Goal: Task Accomplishment & Management: Complete application form

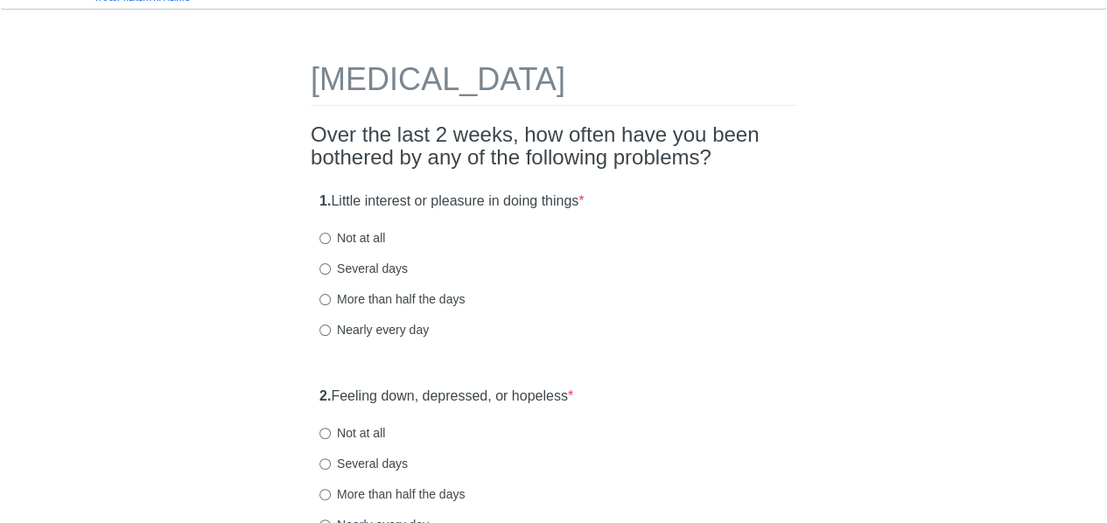
scroll to position [40, 0]
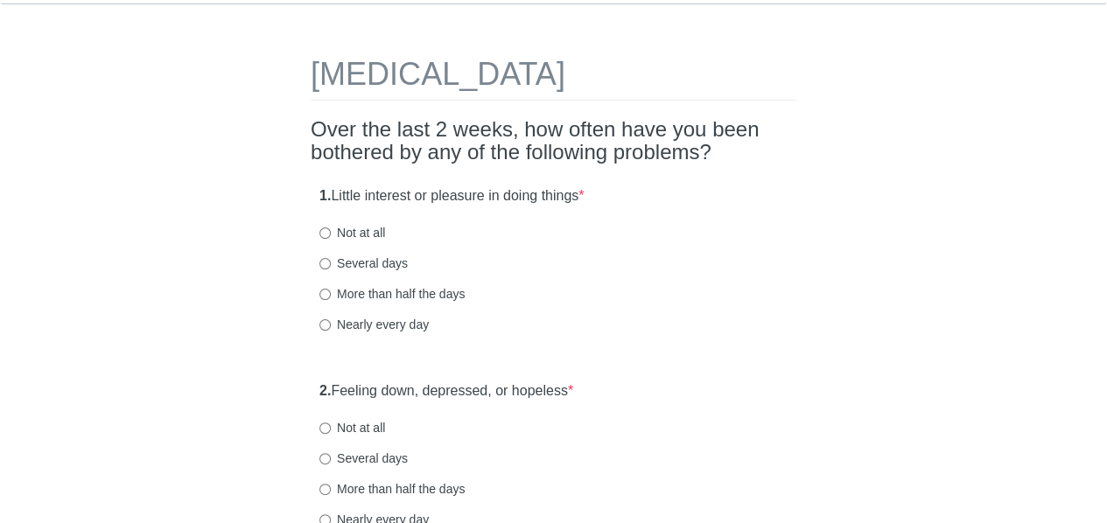
click at [1106, 59] on html "[MEDICAL_DATA] Over the last 2 weeks, how often have you been bothered by any o…" at bounding box center [553, 221] width 1107 height 523
click at [359, 229] on label "Not at all" at bounding box center [352, 232] width 66 height 17
click at [331, 229] on input "Not at all" at bounding box center [324, 232] width 11 height 11
radio input "true"
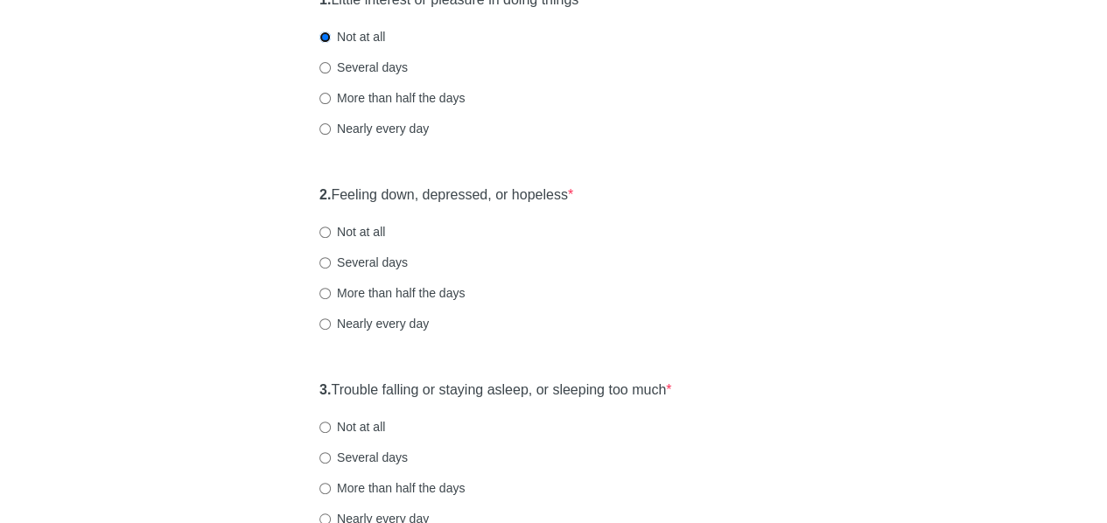
scroll to position [241, 0]
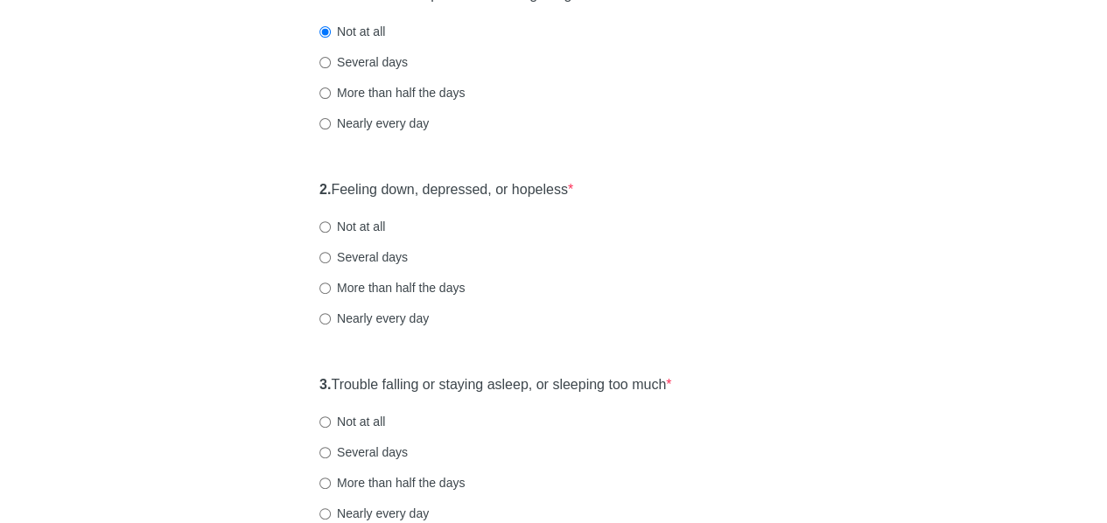
click at [367, 225] on label "Not at all" at bounding box center [352, 226] width 66 height 17
click at [331, 225] on input "Not at all" at bounding box center [324, 226] width 11 height 11
radio input "true"
click at [623, 281] on div "More than half the days" at bounding box center [553, 287] width 468 height 17
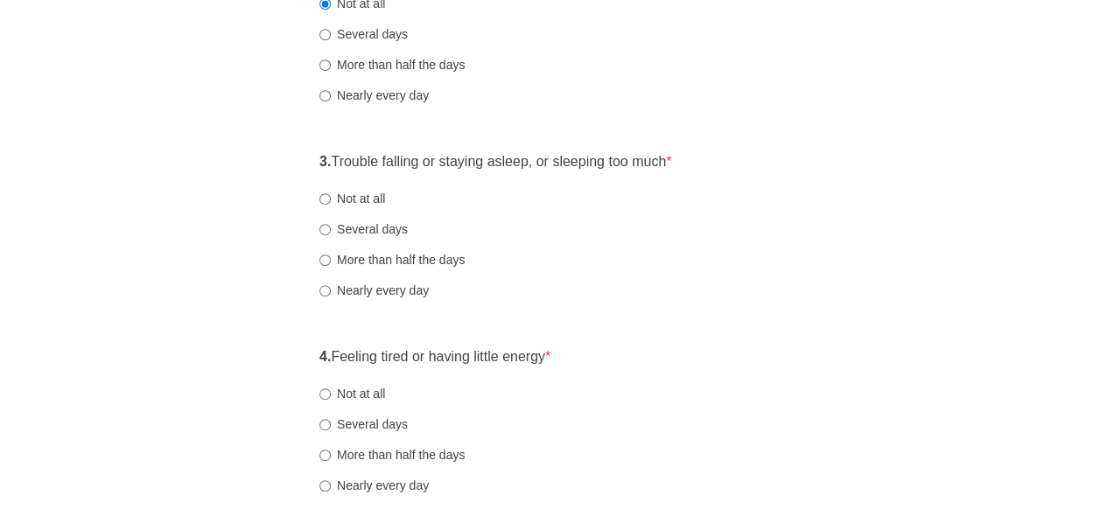
scroll to position [470, 0]
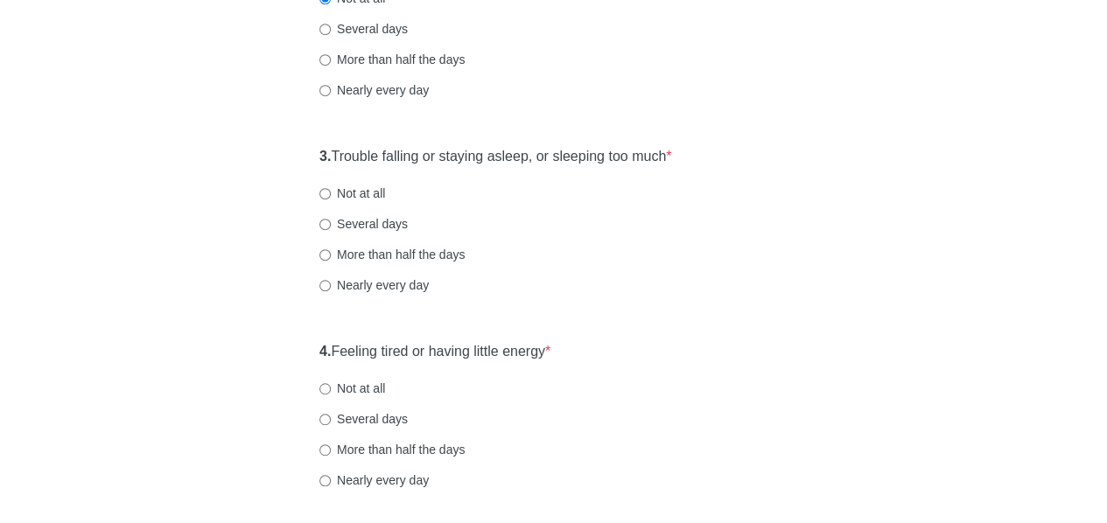
click at [373, 196] on label "Not at all" at bounding box center [352, 193] width 66 height 17
click at [331, 196] on input "Not at all" at bounding box center [324, 193] width 11 height 11
radio input "true"
click at [597, 272] on div "3. Trouble falling or staying asleep, or sleeping too much * Not at all Several…" at bounding box center [553, 229] width 485 height 182
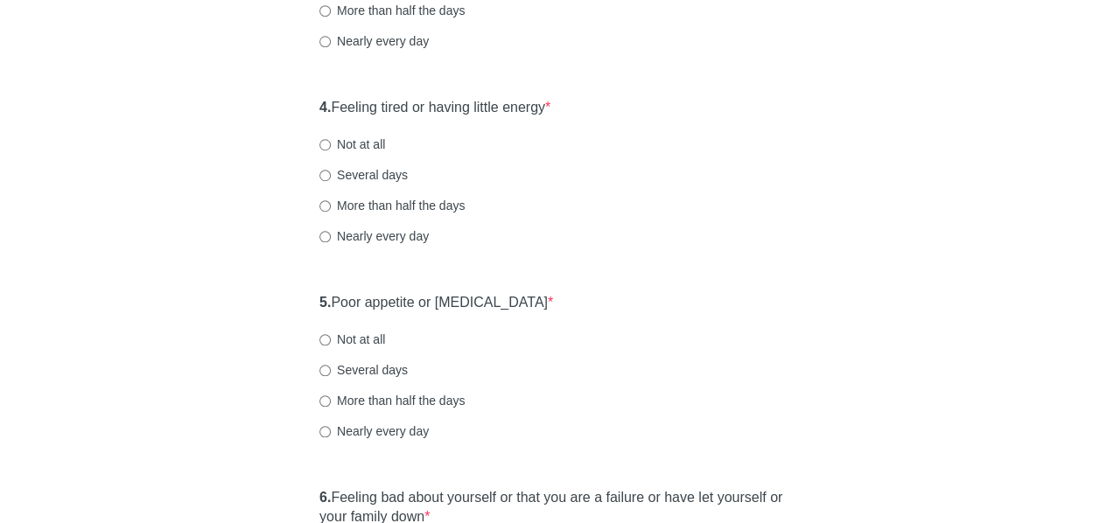
scroll to position [731, 0]
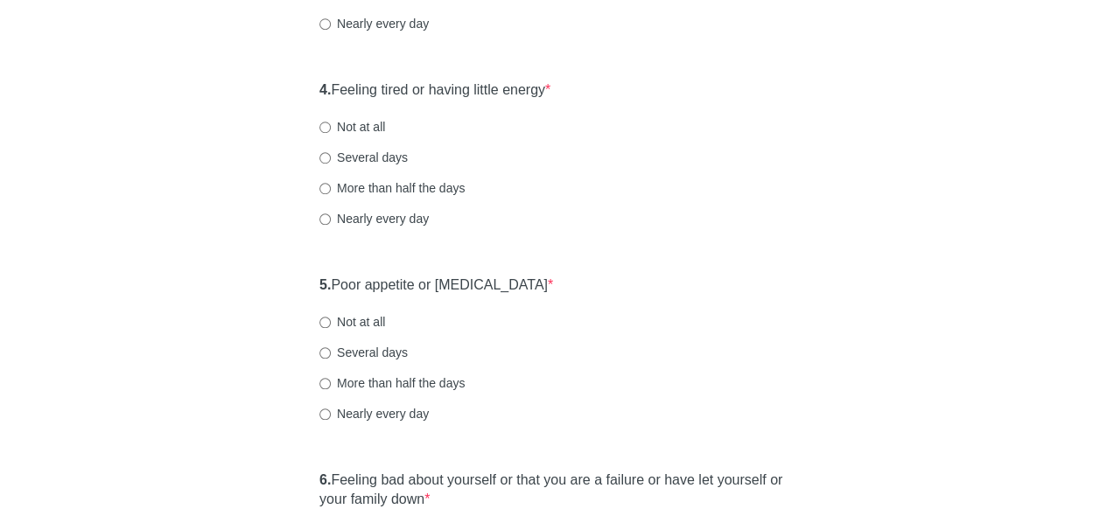
click at [374, 155] on label "Several days" at bounding box center [363, 157] width 88 height 17
click at [331, 155] on input "Several days" at bounding box center [324, 157] width 11 height 11
radio input "true"
click at [602, 170] on div "4. Feeling tired or having little energy * Not at all Several days More than ha…" at bounding box center [553, 163] width 485 height 182
click at [243, 179] on div "[MEDICAL_DATA] Over the last 2 weeks, how often have you been bothered by any o…" at bounding box center [553, 326] width 1023 height 1990
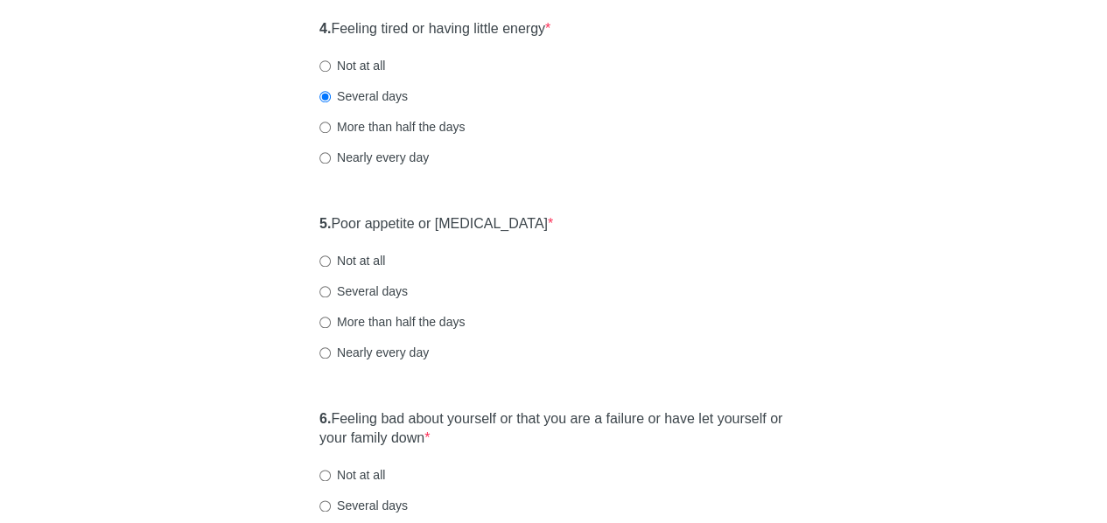
scroll to position [808, 0]
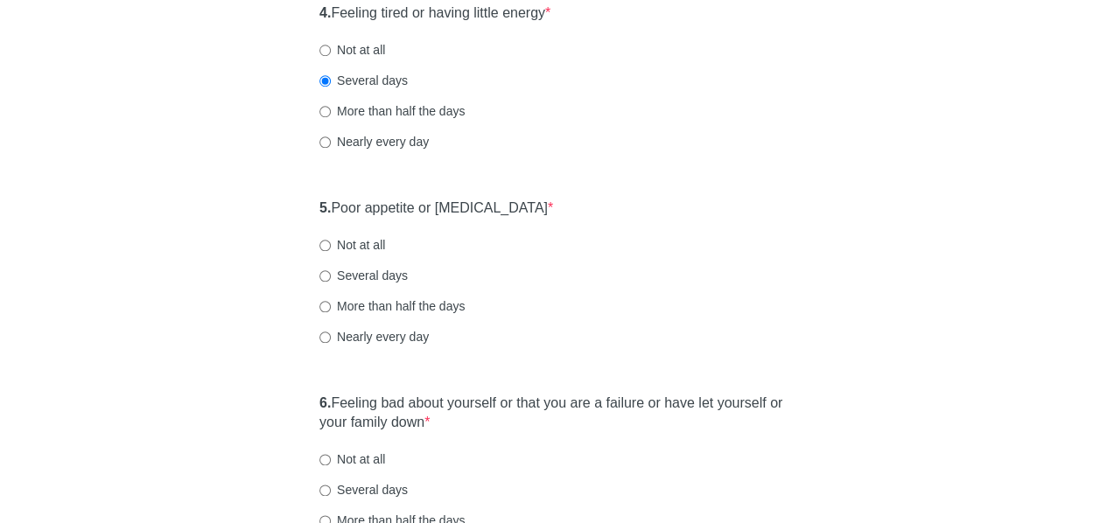
click at [625, 171] on div "4. Feeling tired or having little energy * Not at all Several days More than ha…" at bounding box center [553, 86] width 485 height 182
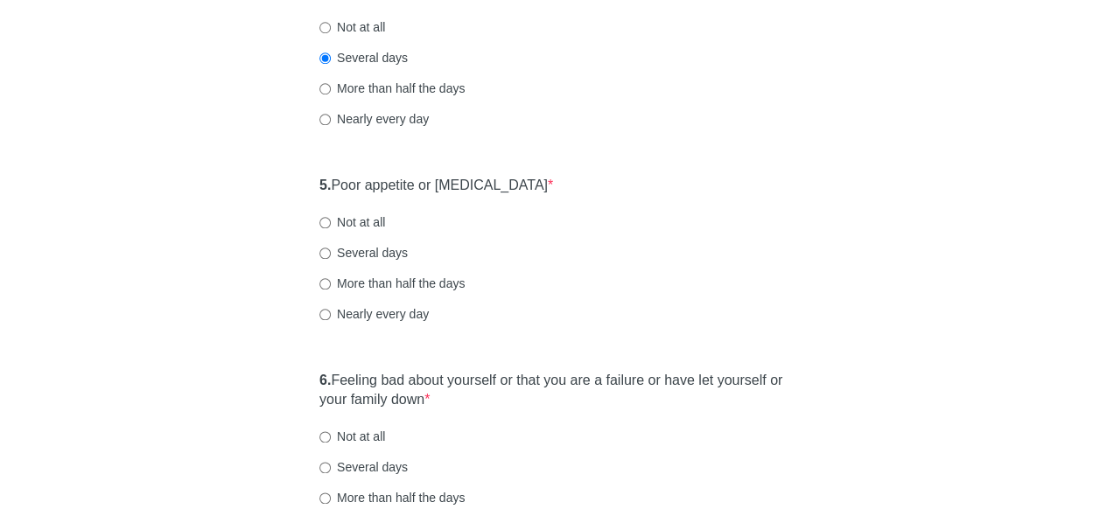
click at [887, 277] on div "[MEDICAL_DATA] Over the last 2 weeks, how often have you been bothered by any o…" at bounding box center [553, 226] width 1023 height 1990
click at [413, 277] on label "More than half the days" at bounding box center [391, 283] width 145 height 17
click at [331, 278] on input "More than half the days" at bounding box center [324, 283] width 11 height 11
radio input "true"
click at [631, 264] on div "5. Poor appetite or [MEDICAL_DATA] * Not at all Several days More than half the…" at bounding box center [553, 258] width 485 height 182
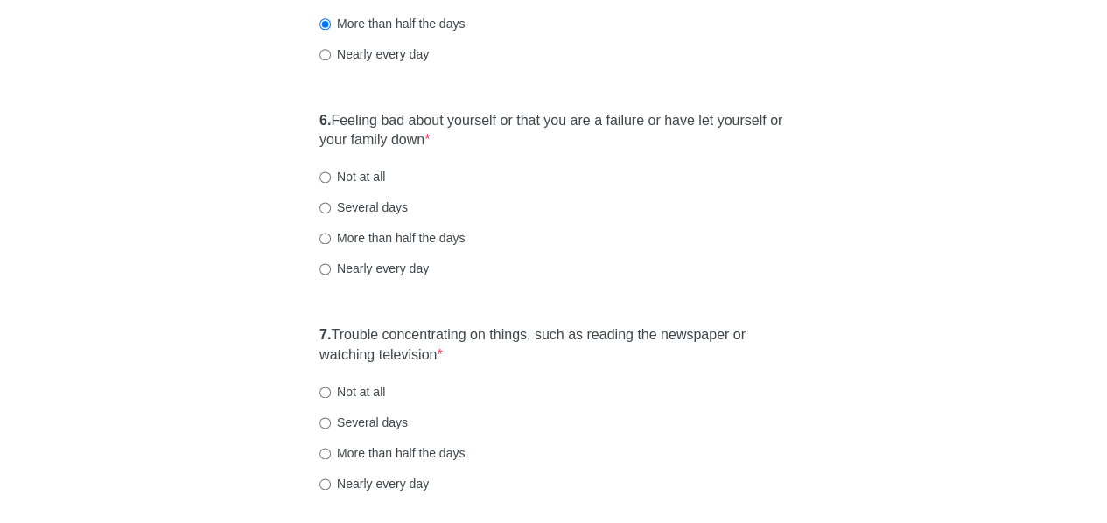
scroll to position [1078, 0]
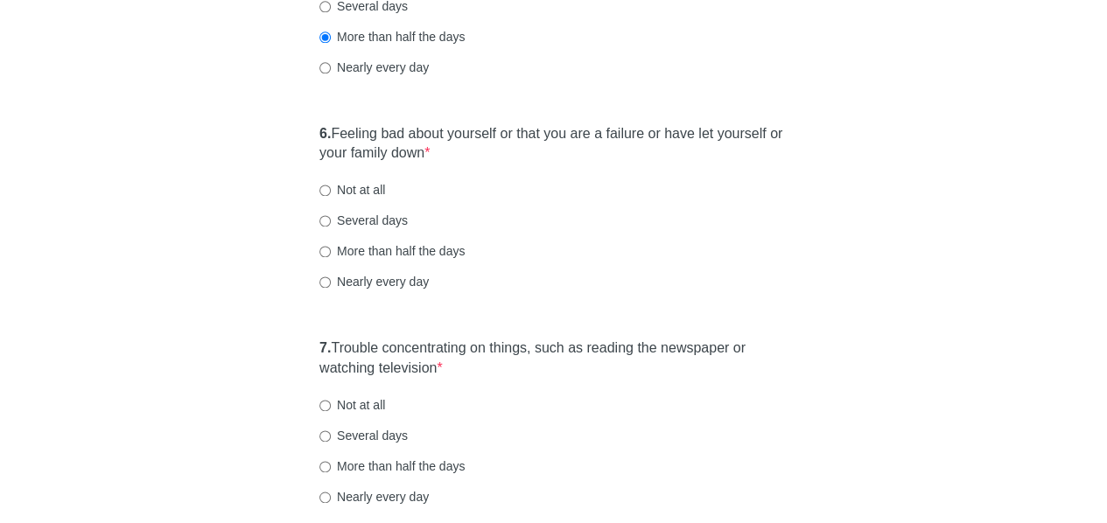
click at [371, 185] on label "Not at all" at bounding box center [352, 189] width 66 height 17
click at [331, 185] on input "Not at all" at bounding box center [324, 190] width 11 height 11
radio input "true"
click at [723, 235] on div "6. Feeling bad about yourself or that you are a failure or have let yourself or…" at bounding box center [553, 216] width 485 height 202
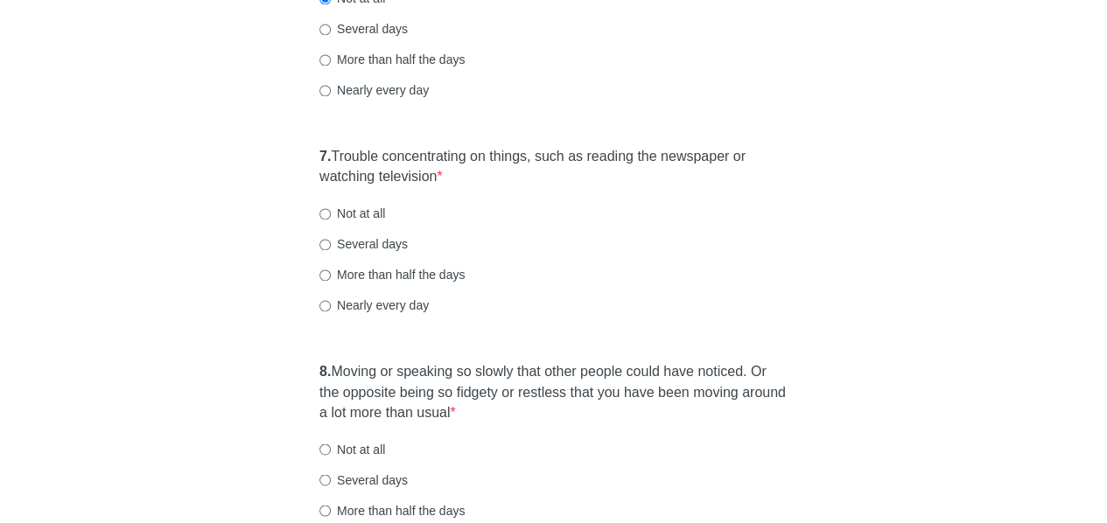
scroll to position [1277, 0]
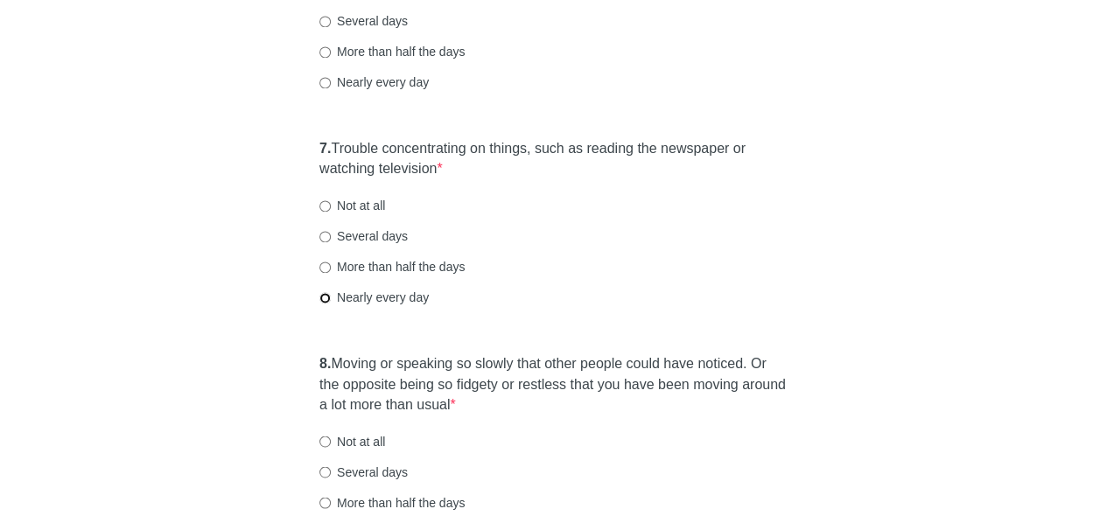
click at [324, 295] on input "Nearly every day" at bounding box center [324, 297] width 11 height 11
radio input "true"
click at [427, 265] on label "More than half the days" at bounding box center [391, 266] width 145 height 17
click at [331, 265] on input "More than half the days" at bounding box center [324, 267] width 11 height 11
radio input "true"
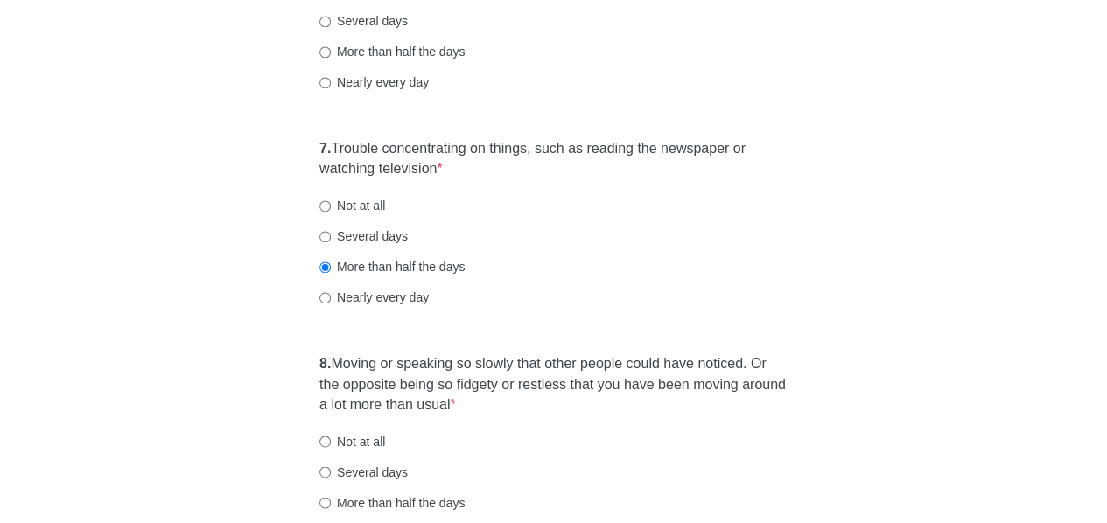
drag, startPoint x: 1089, startPoint y: 344, endPoint x: 698, endPoint y: 288, distance: 395.0
click at [562, 278] on div "7. Trouble concentrating on things, such as reading the newspaper or watching t…" at bounding box center [553, 231] width 485 height 202
click at [497, 293] on div "Nearly every day" at bounding box center [553, 297] width 468 height 17
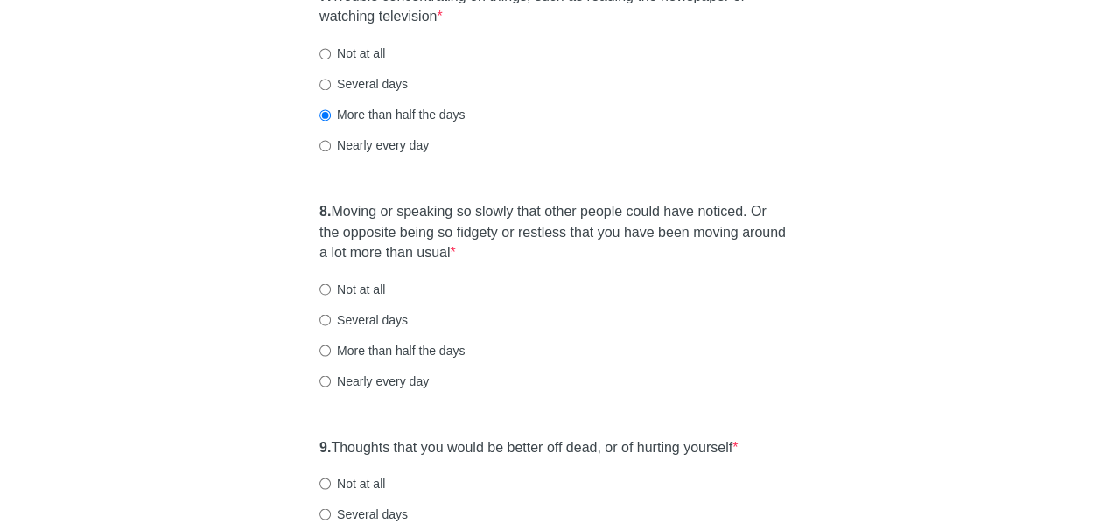
scroll to position [1424, 0]
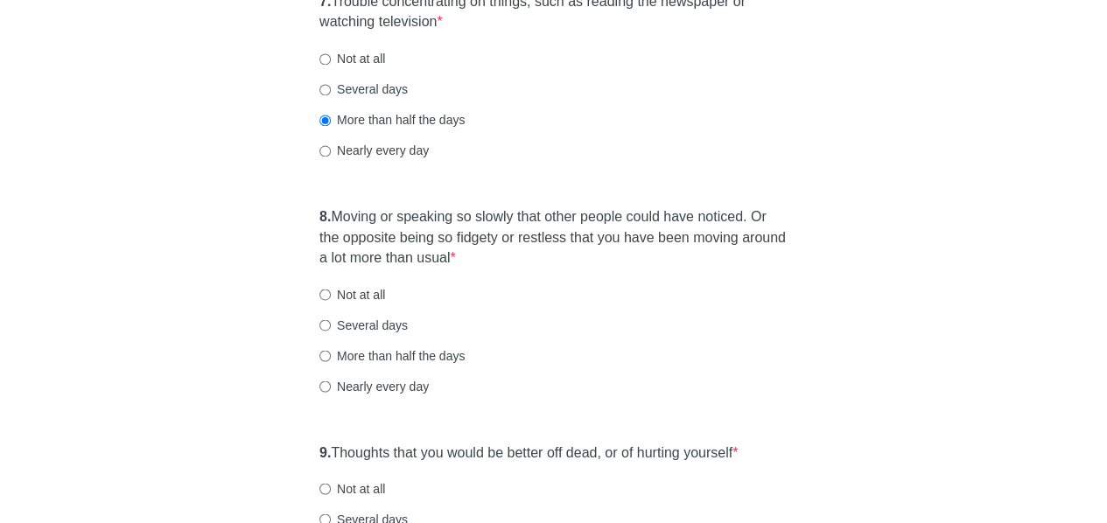
click at [448, 173] on div "7. Trouble concentrating on things, such as reading the newspaper or watching t…" at bounding box center [553, 84] width 485 height 202
click at [666, 173] on div "7. Trouble concentrating on things, such as reading the newspaper or watching t…" at bounding box center [553, 84] width 485 height 202
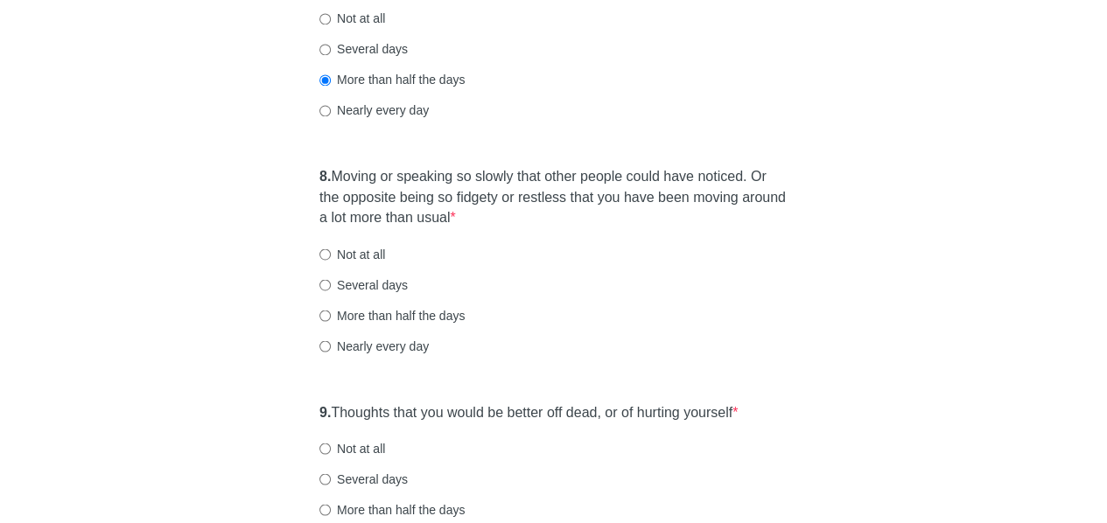
scroll to position [1461, 0]
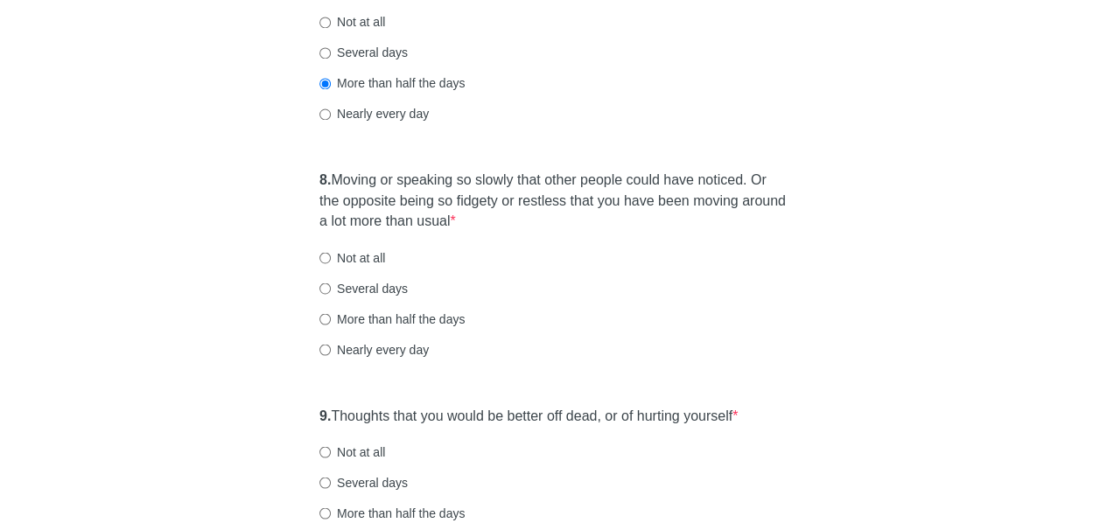
click at [374, 344] on label "Nearly every day" at bounding box center [373, 348] width 109 height 17
click at [331, 344] on input "Nearly every day" at bounding box center [324, 349] width 11 height 11
radio input "true"
click at [644, 346] on div "Nearly every day" at bounding box center [553, 348] width 468 height 17
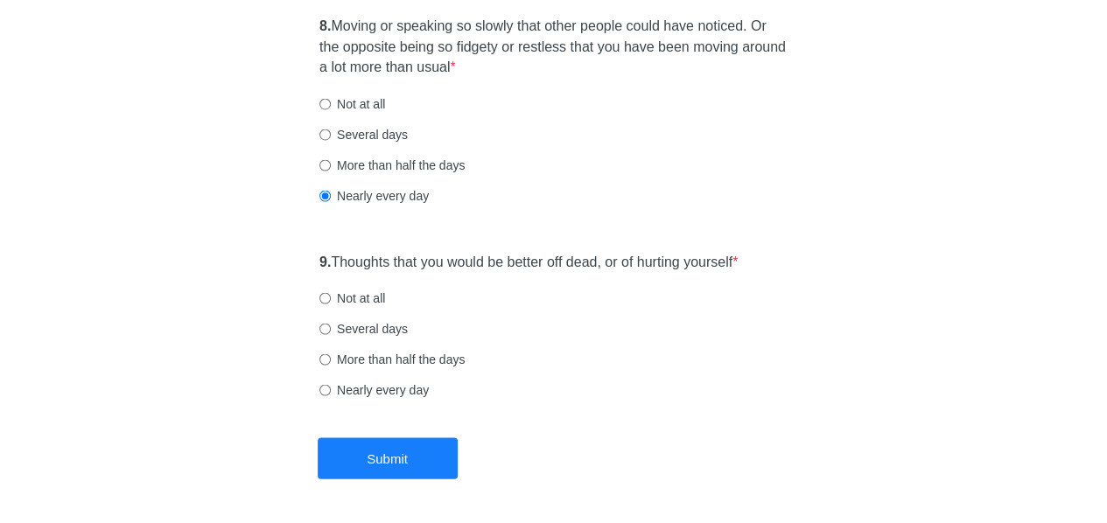
scroll to position [1675, 0]
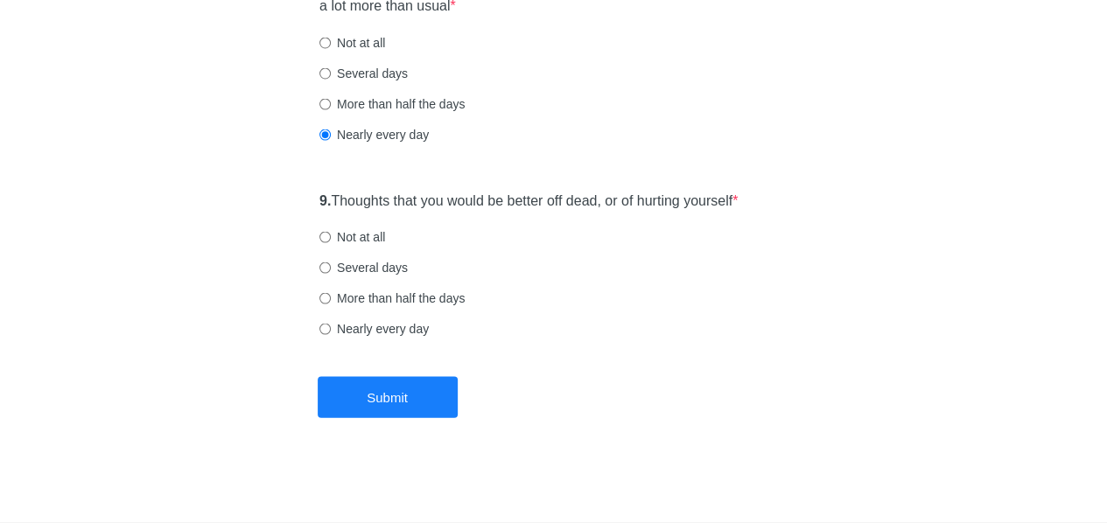
click at [371, 238] on label "Not at all" at bounding box center [352, 236] width 66 height 17
click at [331, 238] on input "Not at all" at bounding box center [324, 237] width 11 height 11
radio input "true"
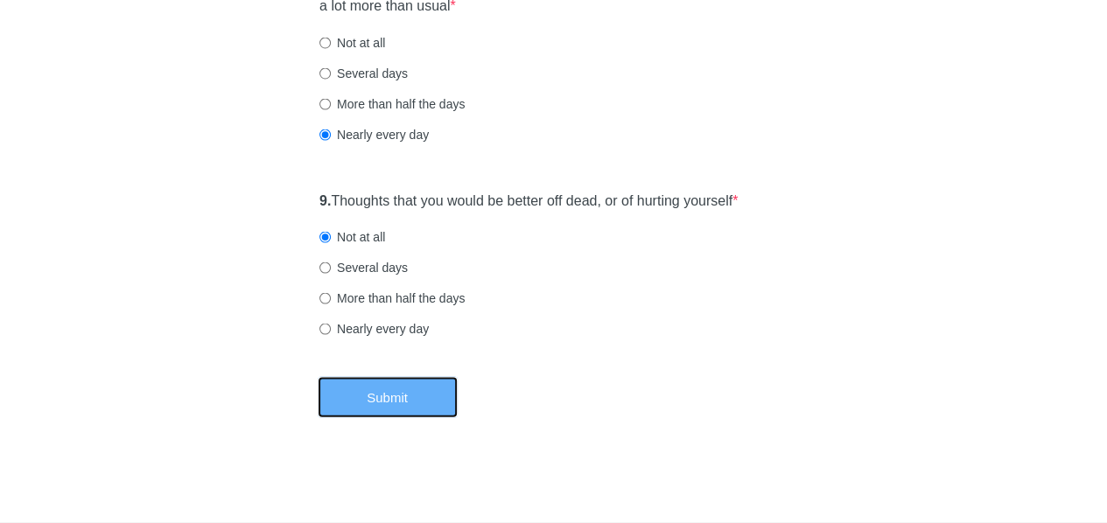
click at [414, 403] on button "Submit" at bounding box center [388, 397] width 140 height 41
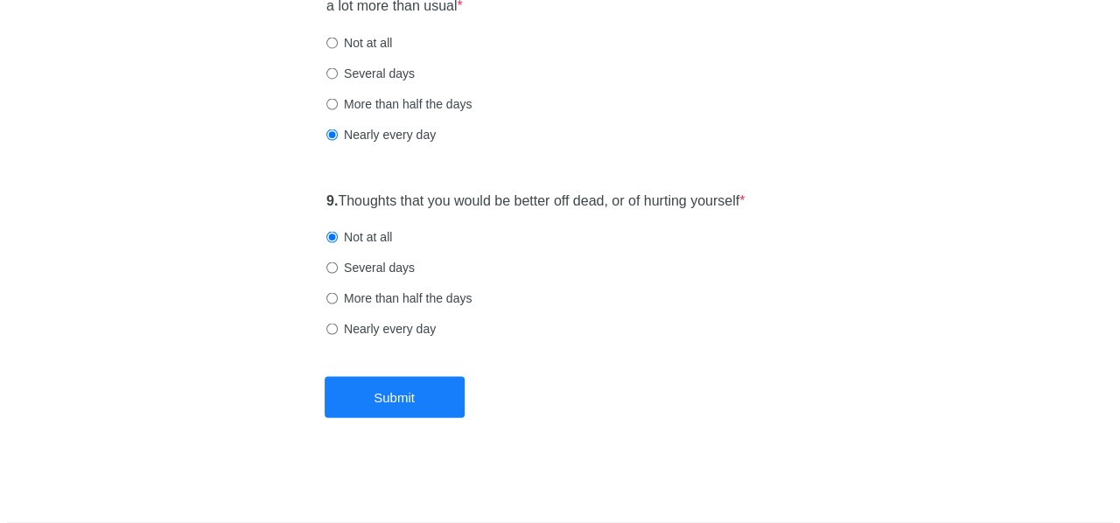
scroll to position [0, 0]
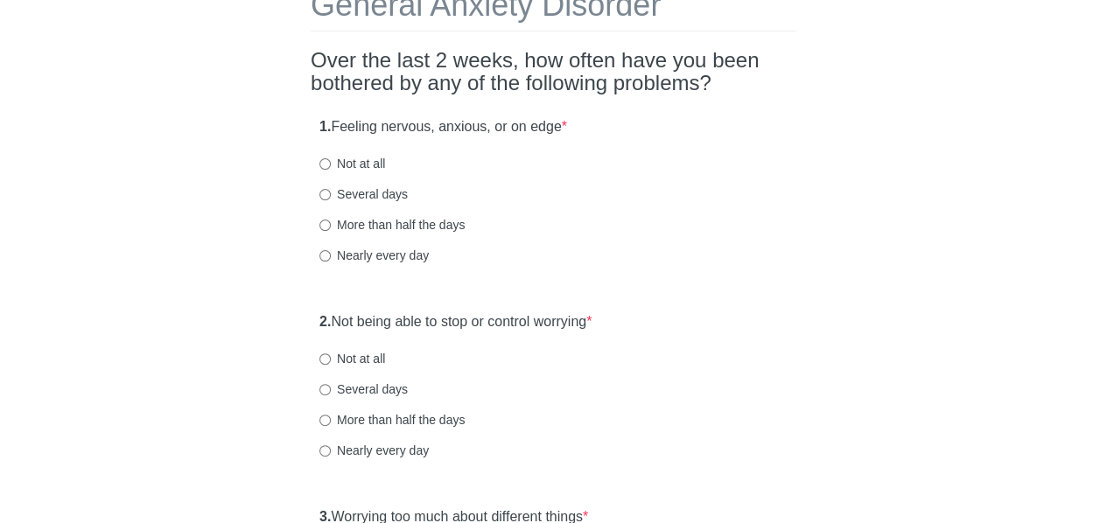
scroll to position [112, 0]
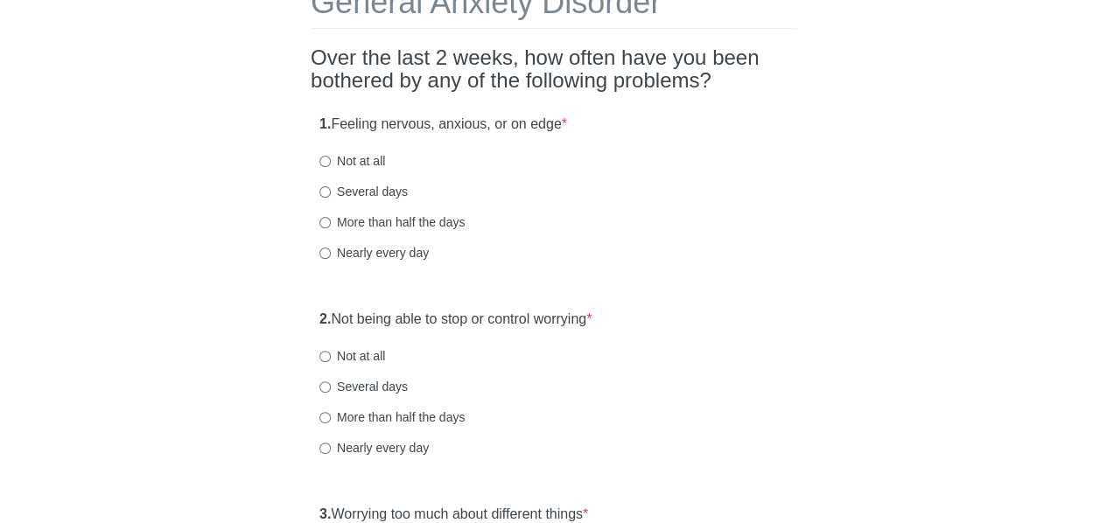
click at [353, 157] on label "Not at all" at bounding box center [352, 160] width 66 height 17
click at [331, 157] on input "Not at all" at bounding box center [324, 161] width 11 height 11
radio input "true"
click at [706, 234] on div "1. Feeling nervous, anxious, or on edge * Not at all Several days More than hal…" at bounding box center [553, 197] width 485 height 182
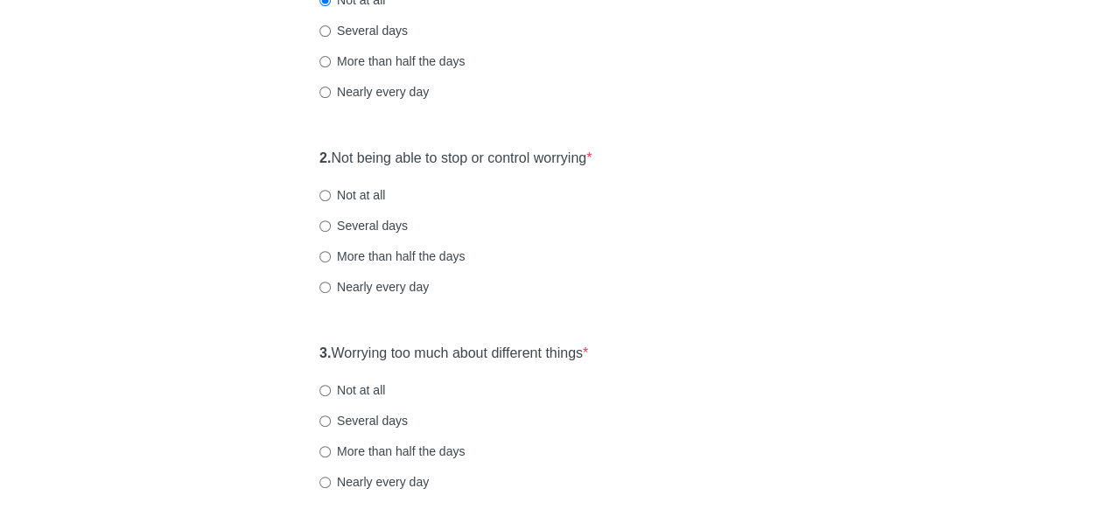
scroll to position [276, 0]
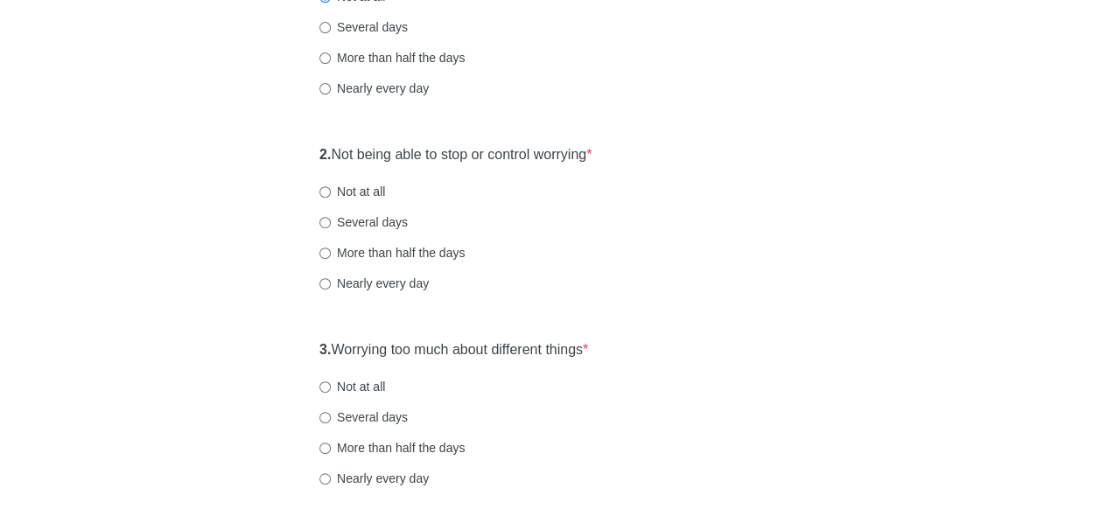
click at [371, 190] on label "Not at all" at bounding box center [352, 191] width 66 height 17
click at [331, 190] on input "Not at all" at bounding box center [324, 191] width 11 height 11
radio input "true"
click at [637, 271] on div "2. Not being able to stop or control worrying * Not at all Several days More th…" at bounding box center [553, 227] width 485 height 182
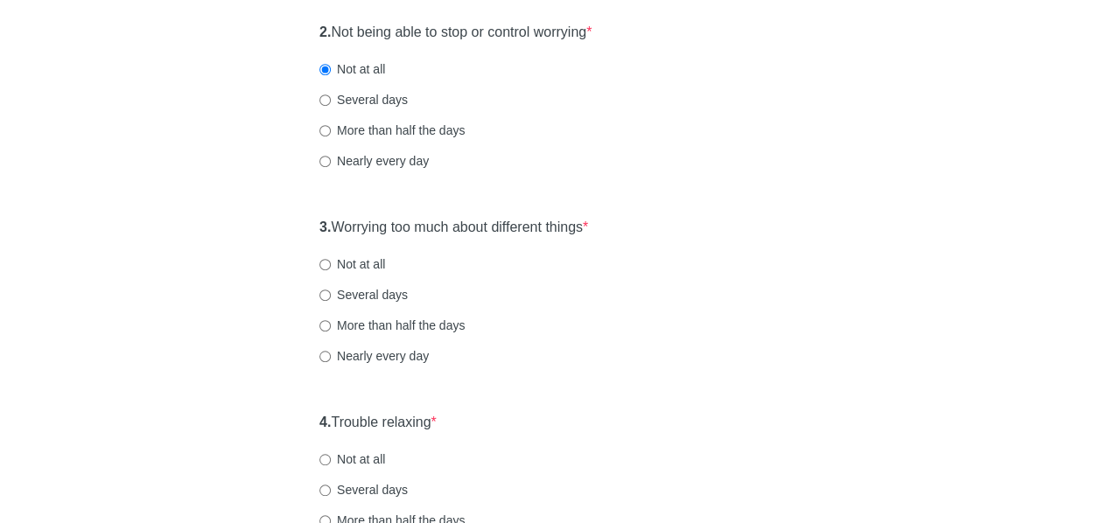
scroll to position [436, 0]
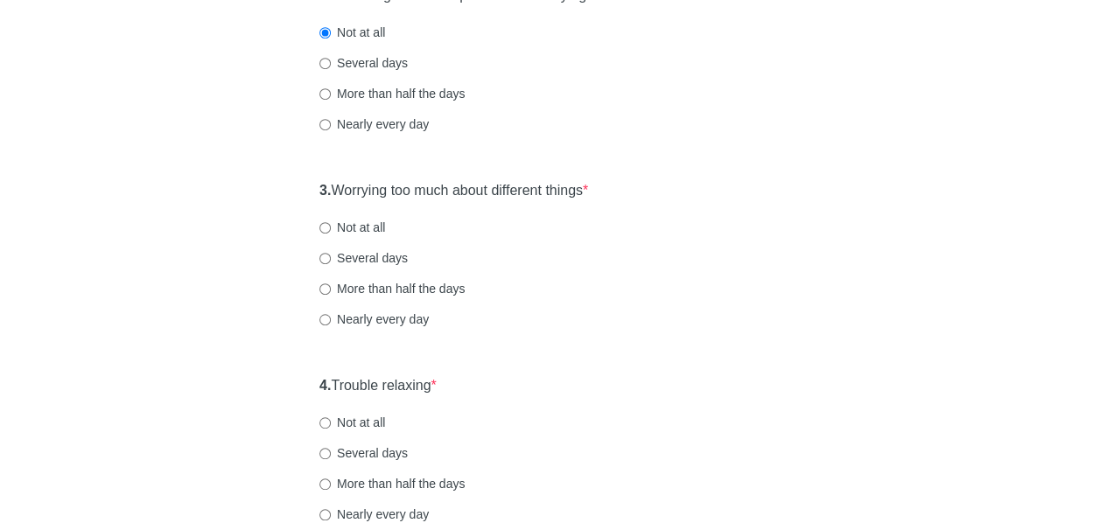
click at [373, 229] on label "Not at all" at bounding box center [352, 227] width 66 height 17
click at [331, 229] on input "Not at all" at bounding box center [324, 227] width 11 height 11
radio input "true"
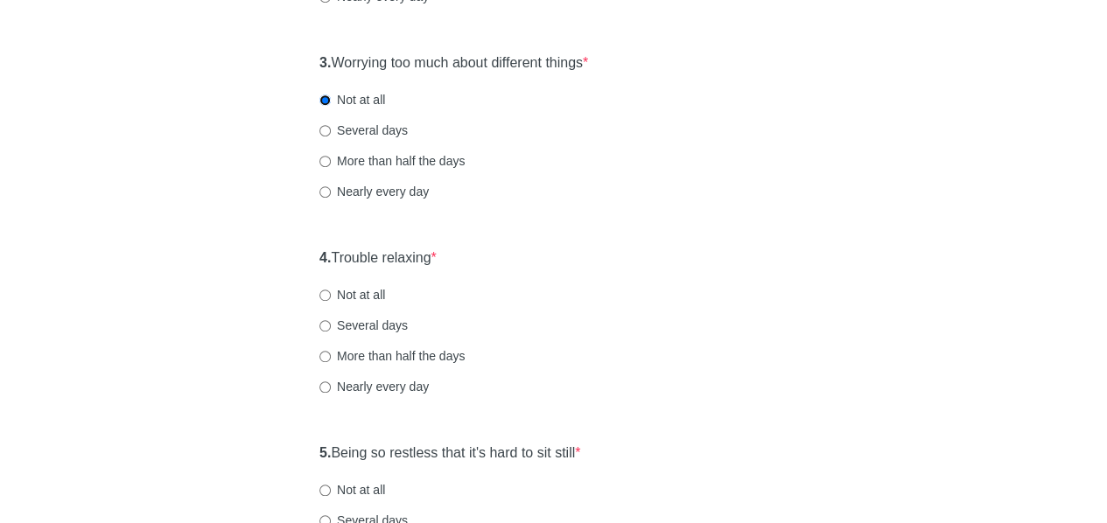
scroll to position [576, 0]
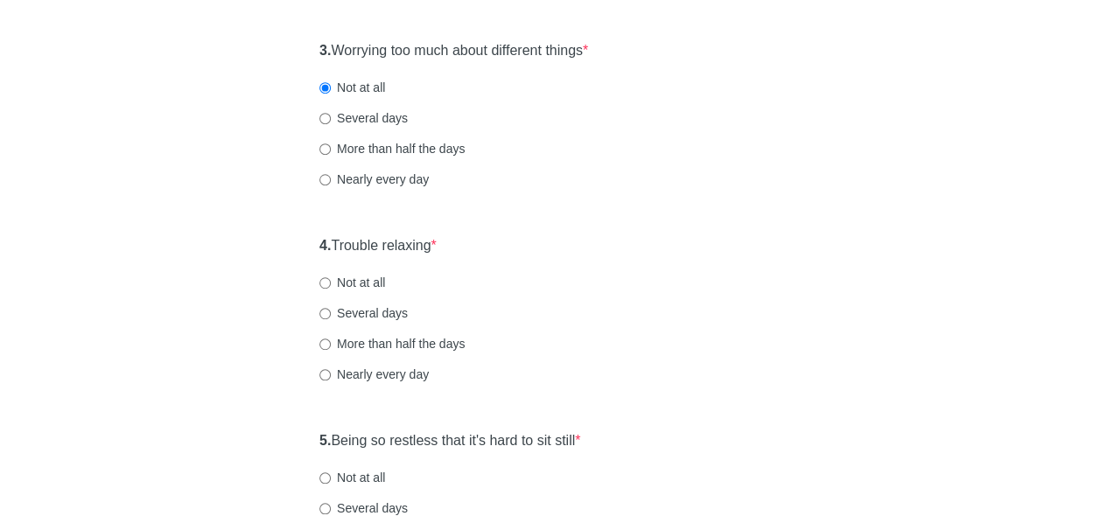
click at [744, 264] on div "4. Trouble relaxing * Not at all Several days More than half the days Nearly ev…" at bounding box center [553, 318] width 485 height 182
click at [240, 198] on div "General Anxiety Disorder Over the last 2 weeks, how often have you been bothere…" at bounding box center [553, 247] width 1023 height 1520
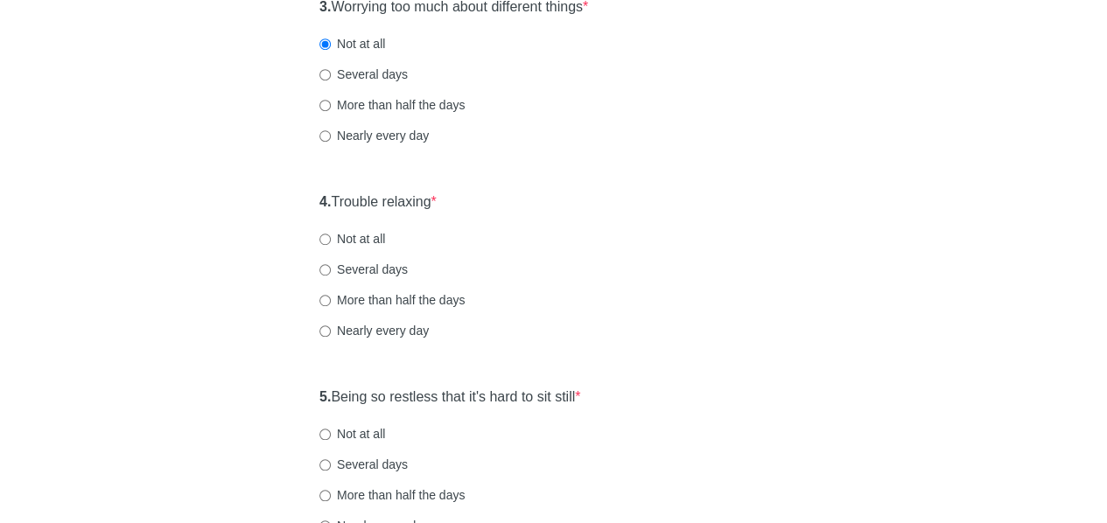
scroll to position [637, 0]
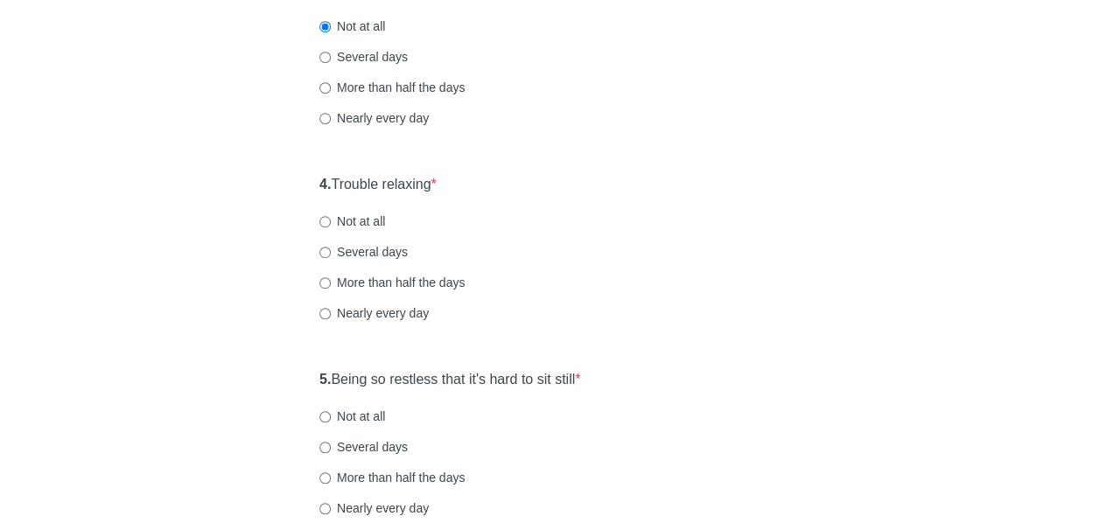
click at [369, 222] on label "Not at all" at bounding box center [352, 221] width 66 height 17
click at [331, 222] on input "Not at all" at bounding box center [324, 221] width 11 height 11
radio input "true"
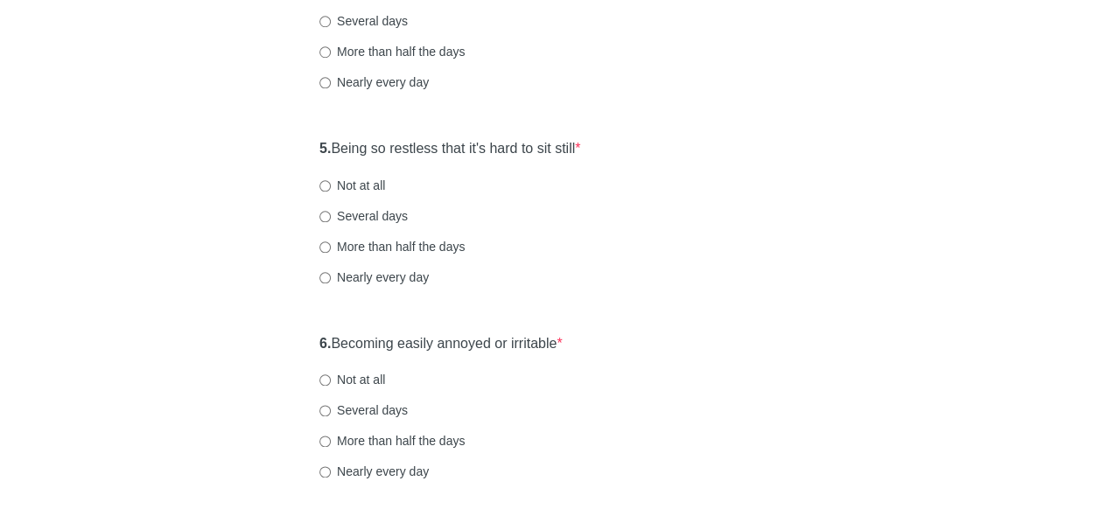
scroll to position [864, 0]
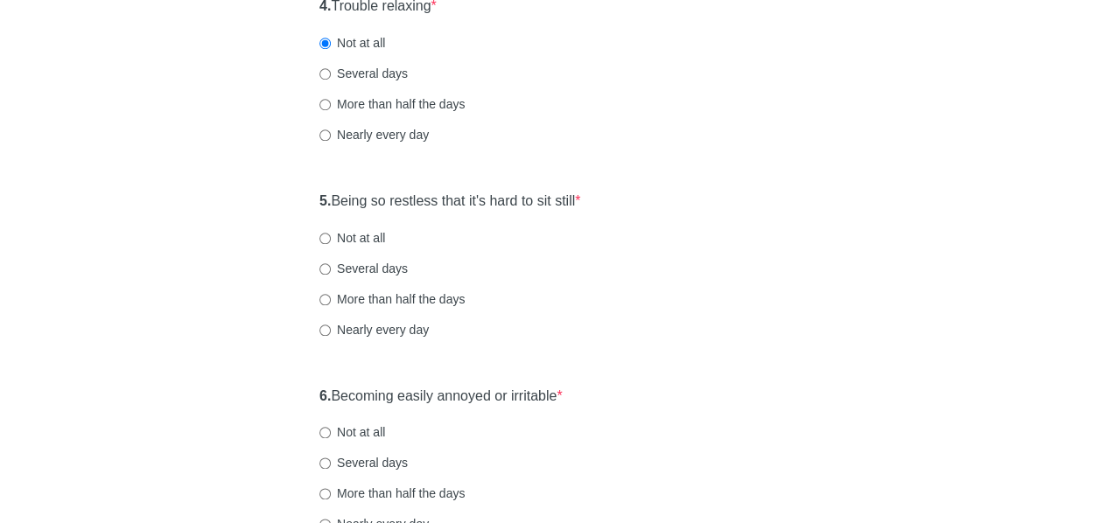
scroll to position [791, 0]
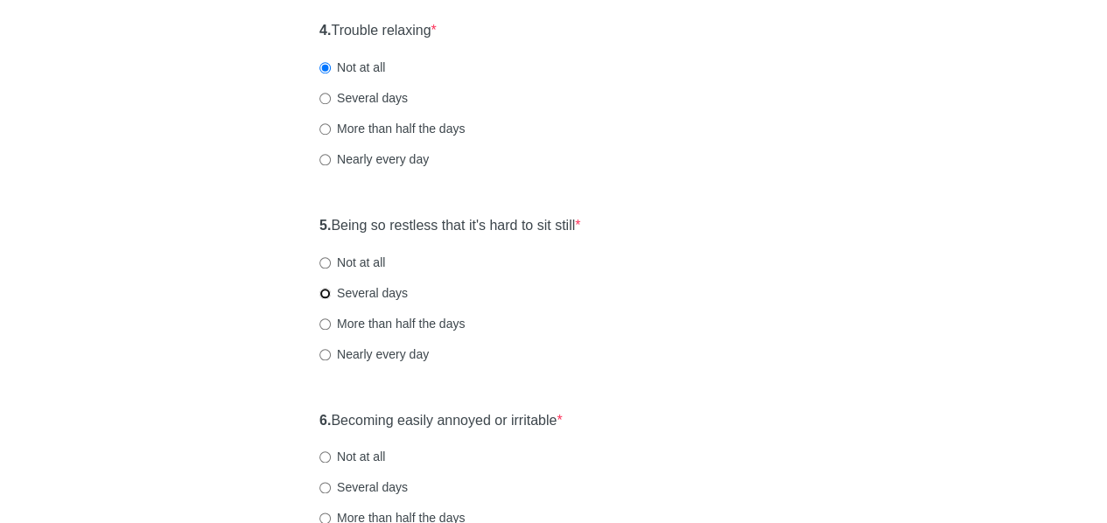
click at [321, 293] on input "Several days" at bounding box center [324, 293] width 11 height 11
radio input "true"
click at [897, 328] on div "General Anxiety Disorder Over the last 2 weeks, how often have you been bothere…" at bounding box center [553, 31] width 1023 height 1520
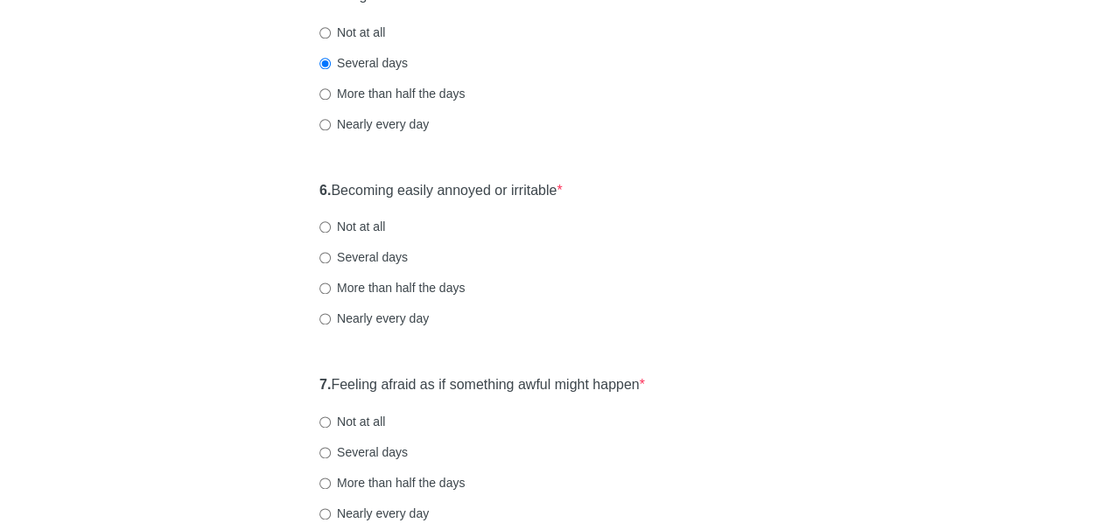
scroll to position [1025, 0]
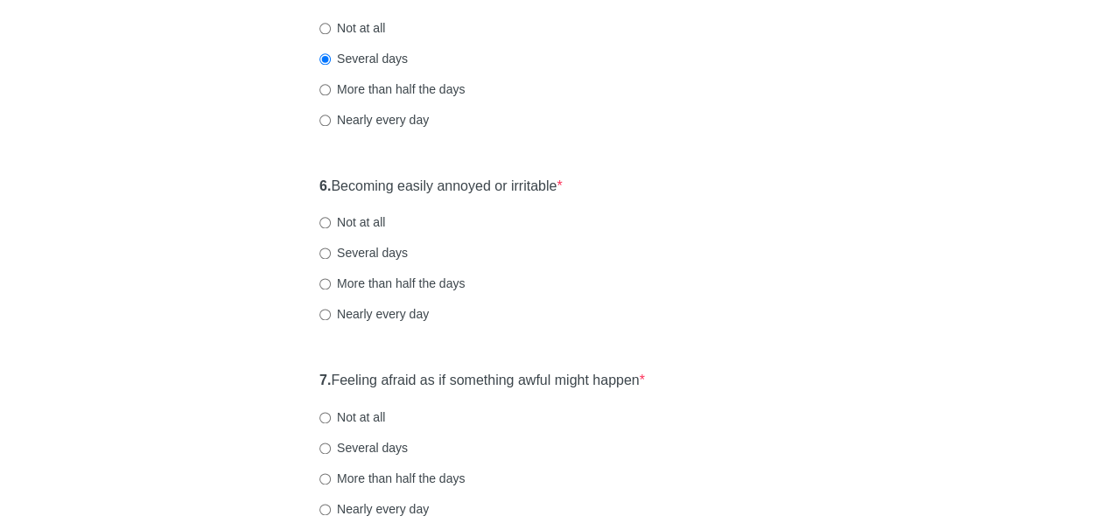
click at [632, 255] on div "Several days" at bounding box center [553, 252] width 468 height 17
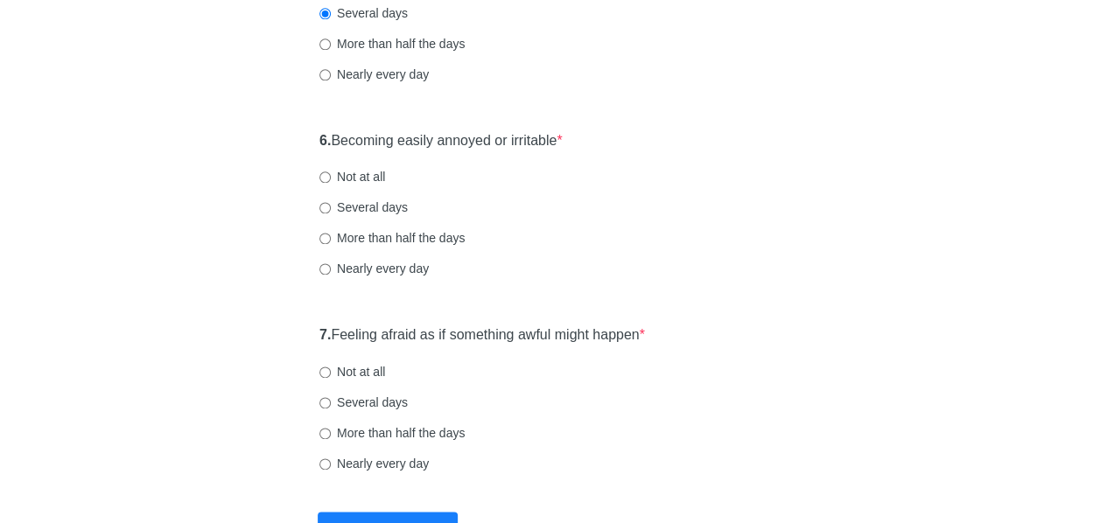
scroll to position [1072, 0]
drag, startPoint x: 603, startPoint y: 244, endPoint x: 368, endPoint y: 213, distance: 236.4
click at [597, 243] on div "6. Becoming easily annoyed or irritable * Not at all Several days More than hal…" at bounding box center [553, 212] width 485 height 182
drag, startPoint x: 192, startPoint y: 200, endPoint x: 653, endPoint y: 221, distance: 461.5
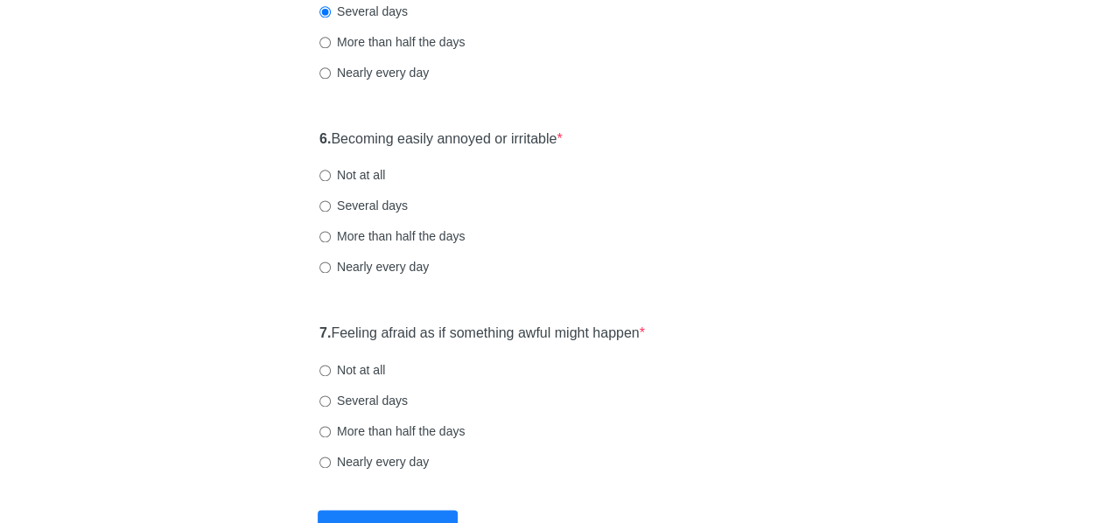
scroll to position [1074, 0]
click at [376, 171] on label "Not at all" at bounding box center [352, 172] width 66 height 17
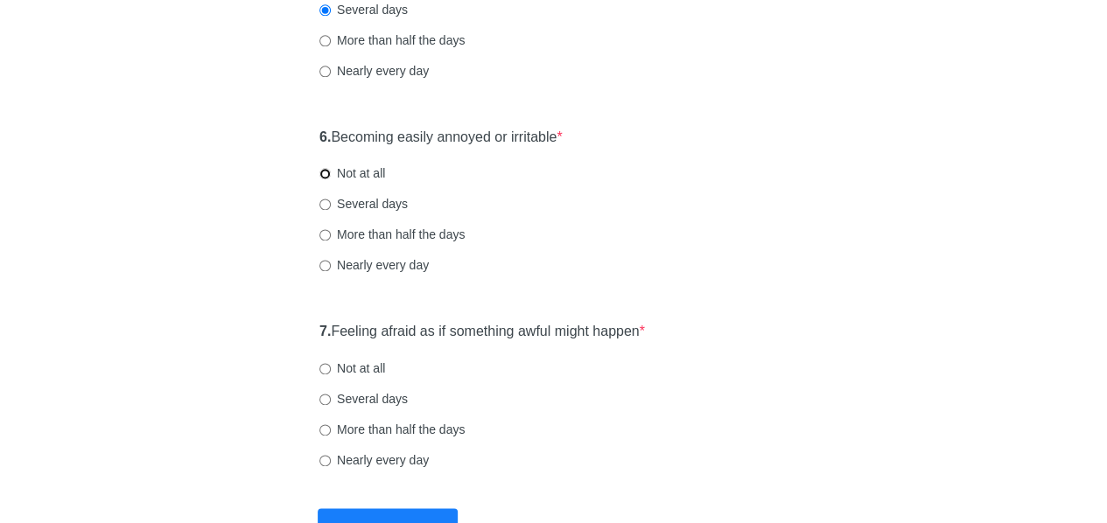
click at [331, 171] on input "Not at all" at bounding box center [324, 173] width 11 height 11
radio input "true"
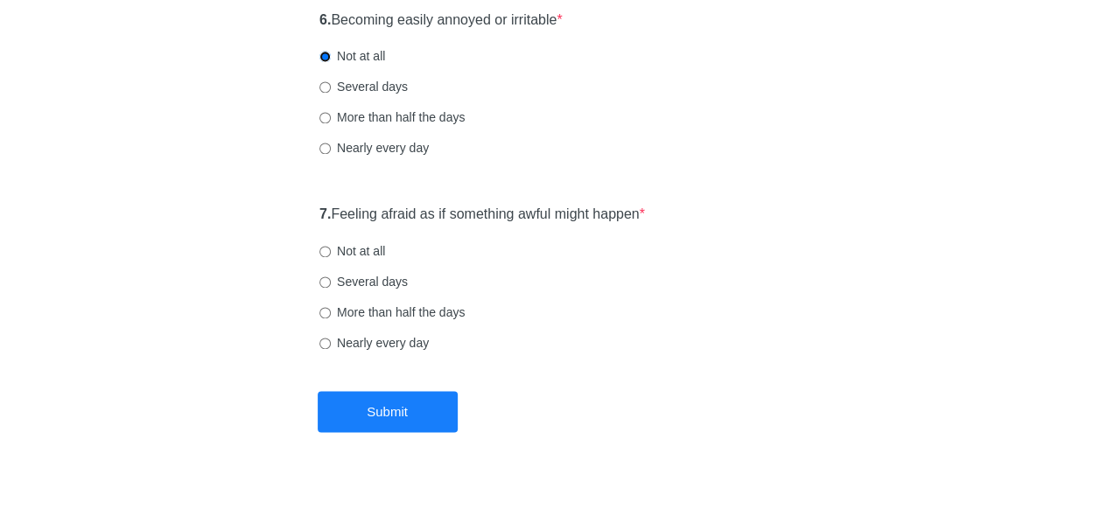
scroll to position [1205, 0]
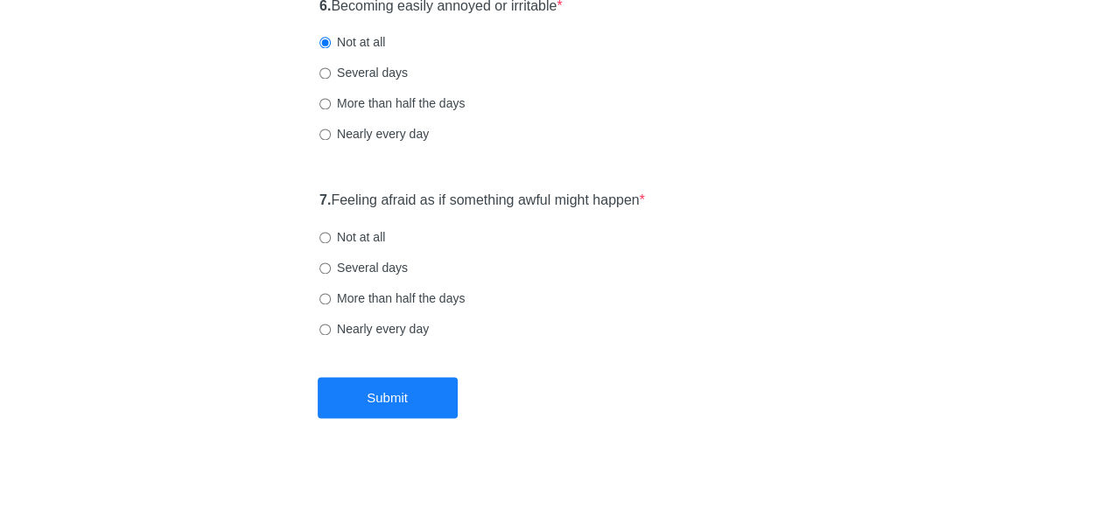
click at [356, 235] on label "Not at all" at bounding box center [352, 236] width 66 height 17
click at [331, 235] on input "Not at all" at bounding box center [324, 237] width 11 height 11
radio input "true"
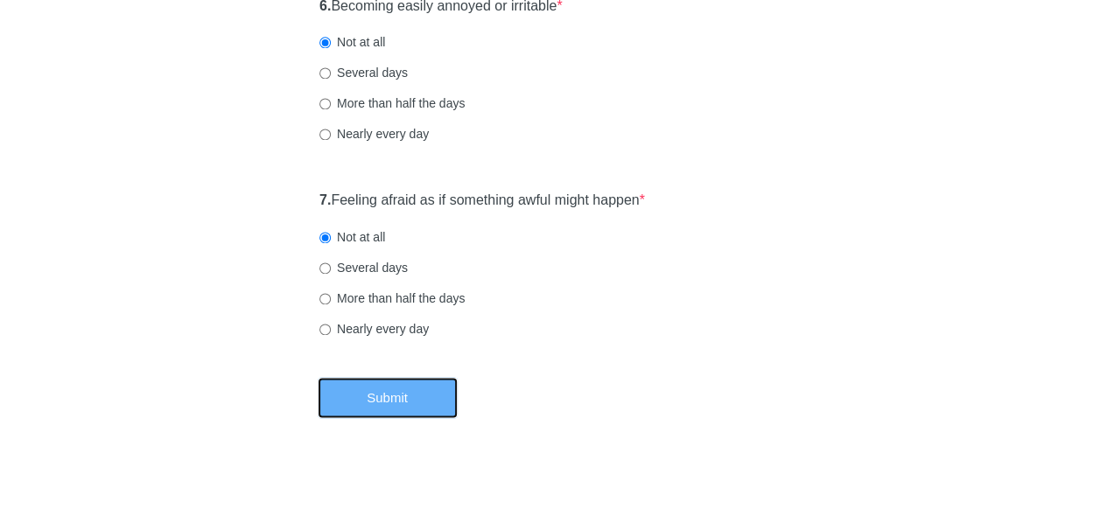
click at [373, 388] on button "Submit" at bounding box center [388, 397] width 140 height 41
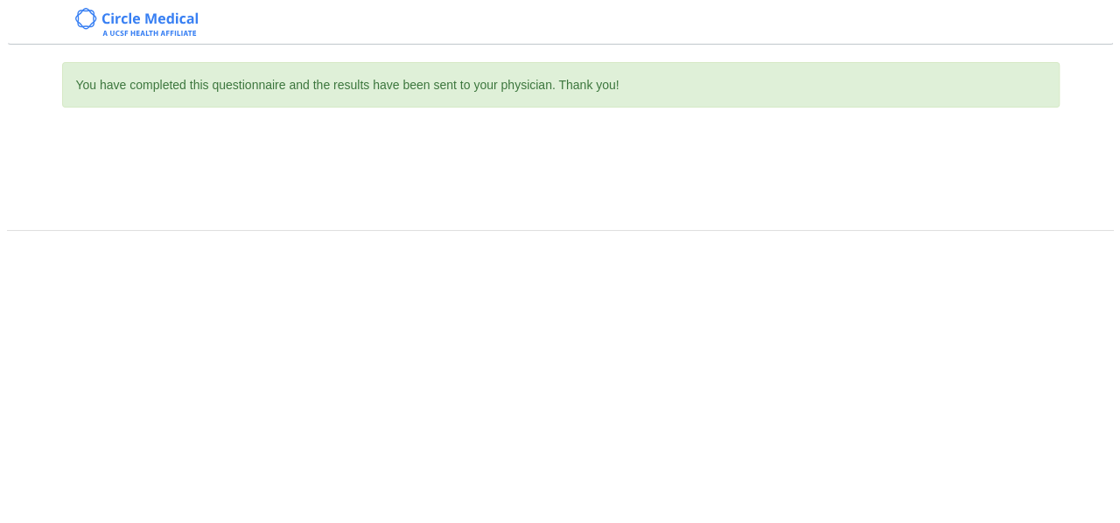
scroll to position [0, 0]
